Goal: Use online tool/utility: Use online tool/utility

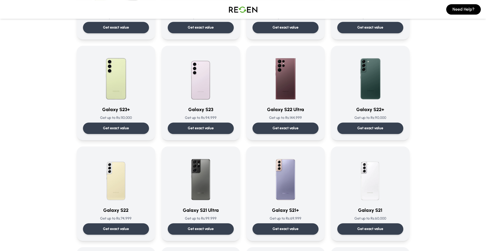
scroll to position [113, 0]
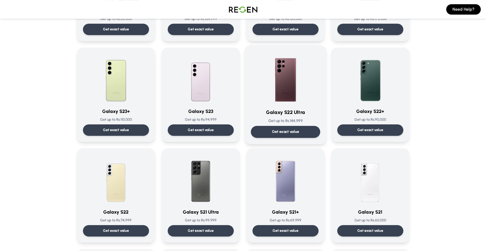
click at [303, 130] on div "Get exact value" at bounding box center [284, 132] width 69 height 12
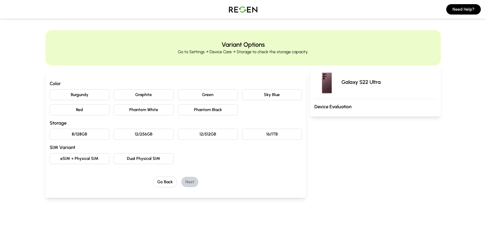
click at [250, 97] on button "Sky Blue" at bounding box center [272, 94] width 60 height 11
click at [142, 92] on button "Graphite" at bounding box center [144, 94] width 60 height 11
click at [149, 115] on div "Color Burgundy Graphite Green Sky Blue Red Phantom White Phantom Black Storage …" at bounding box center [176, 122] width 252 height 84
click at [142, 111] on button "Phantom White" at bounding box center [144, 109] width 60 height 11
click at [103, 100] on button "Burgundy" at bounding box center [80, 94] width 60 height 11
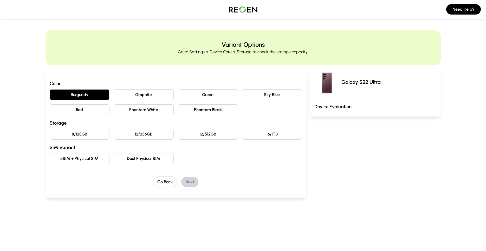
click at [102, 109] on button "Red" at bounding box center [80, 109] width 60 height 11
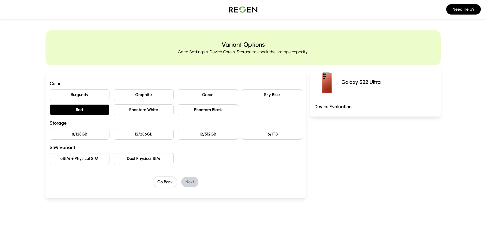
click at [91, 162] on button "eSIM + Physical SIM" at bounding box center [80, 158] width 60 height 11
click at [141, 134] on button "12/256GB" at bounding box center [144, 134] width 60 height 11
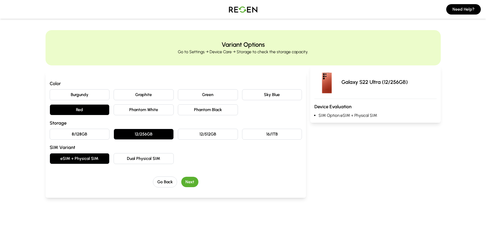
click at [82, 134] on button "8/128GB" at bounding box center [80, 134] width 60 height 11
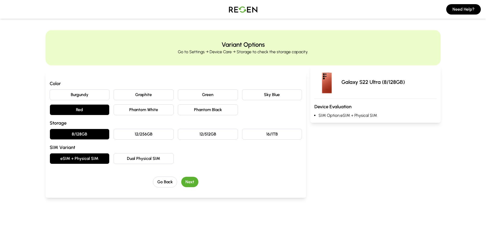
click at [191, 185] on button "Next" at bounding box center [189, 182] width 17 height 10
